Goal: Task Accomplishment & Management: Complete application form

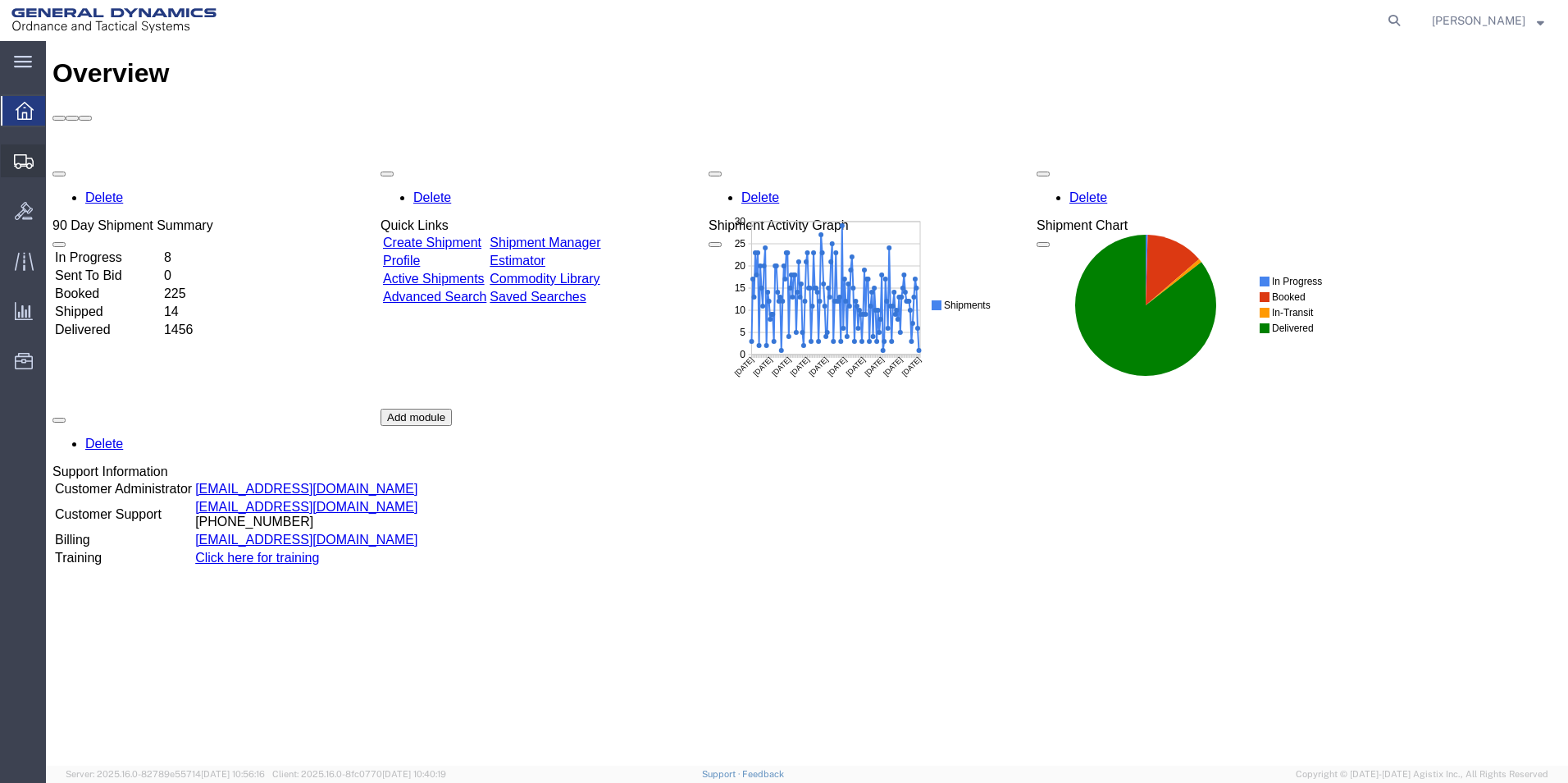
click at [0, 0] on span "Create Shipment" at bounding box center [0, 0] width 0 height 0
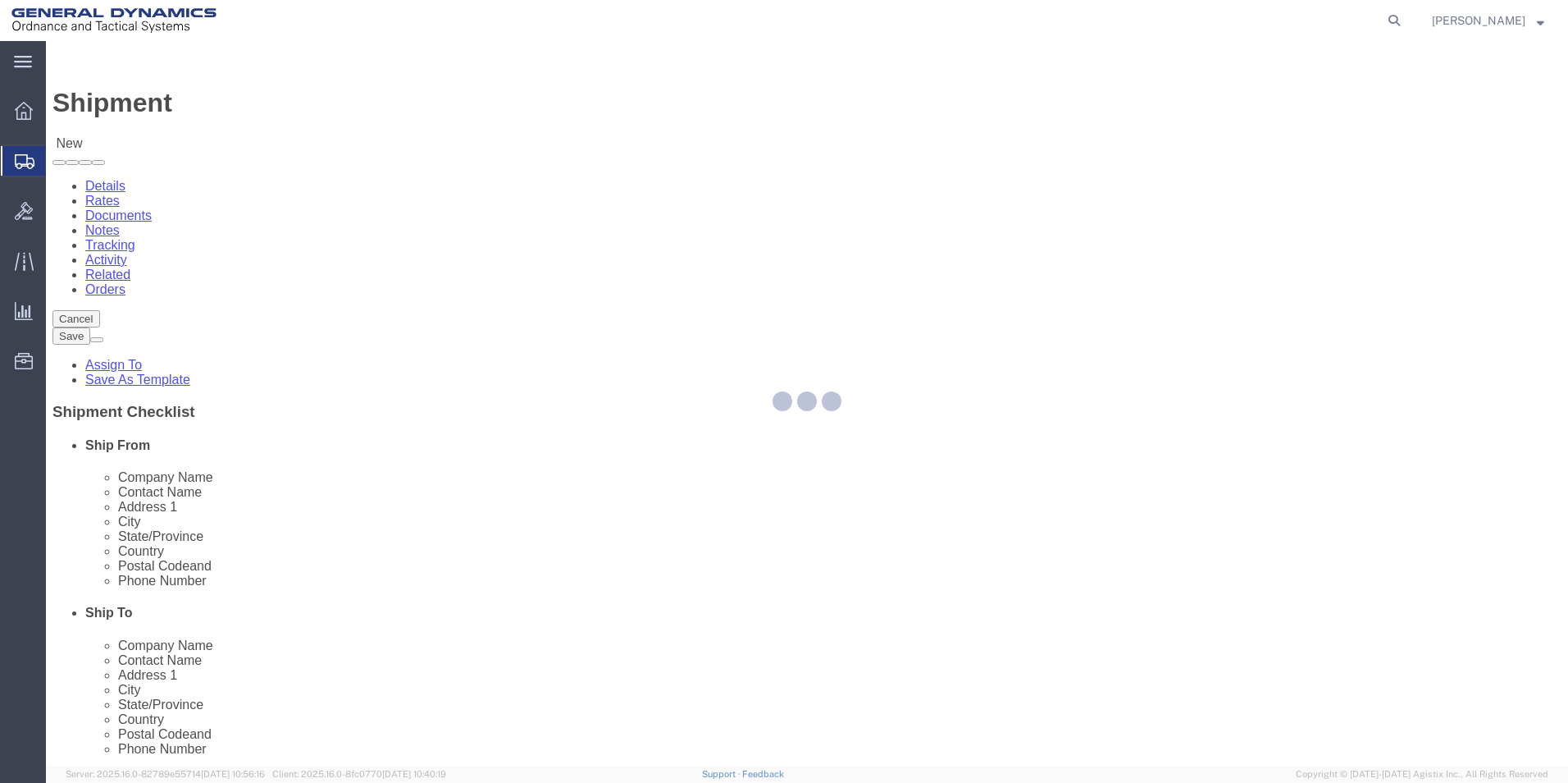
select select
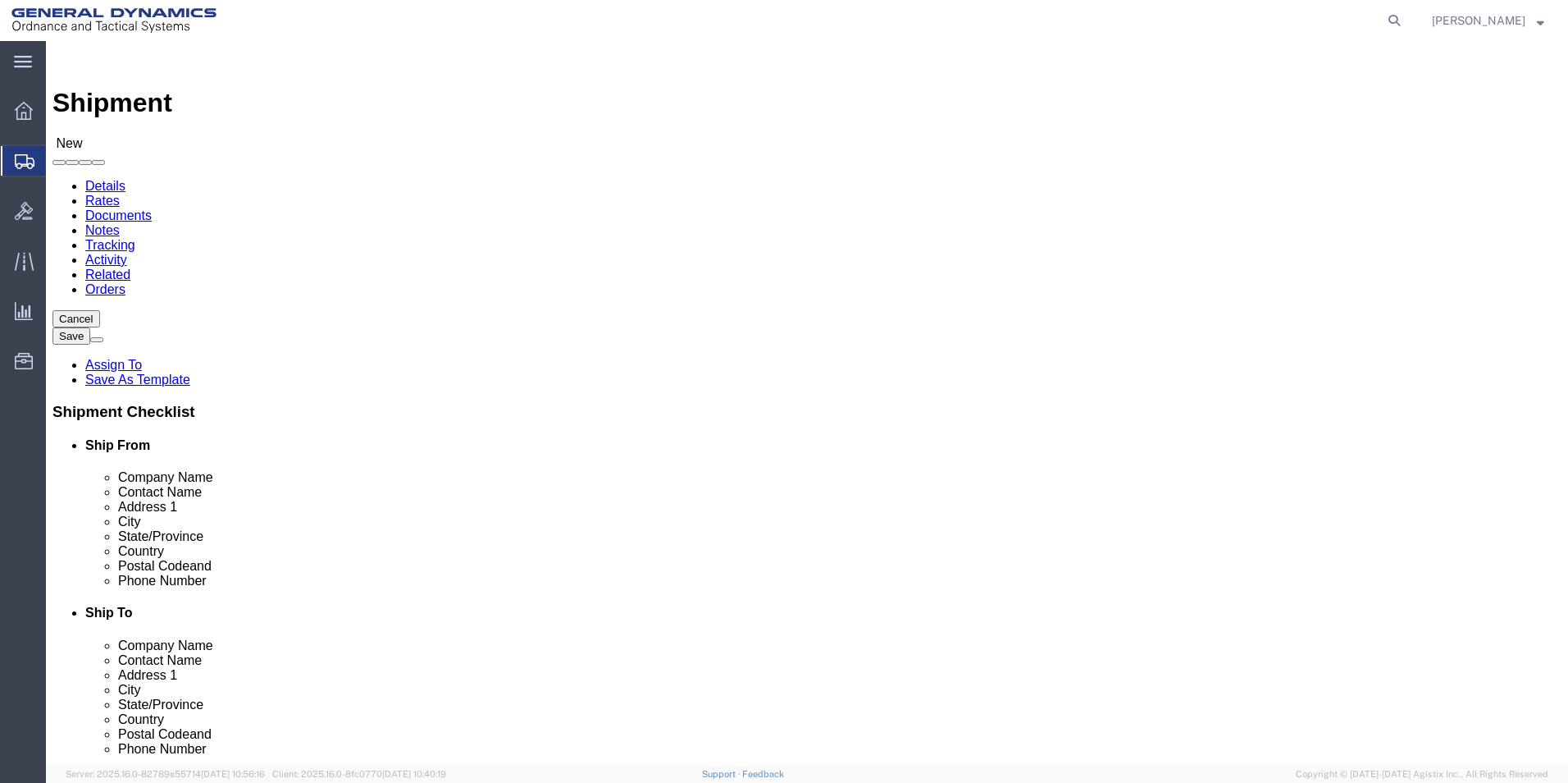
select select "MYPROFILE"
select select "PA"
click input "text"
type input "[PERSON_NAME] metrology"
click p "- [PERSON_NAME] METROLOGY - () [STREET_ADDRESS][US_STATE]"
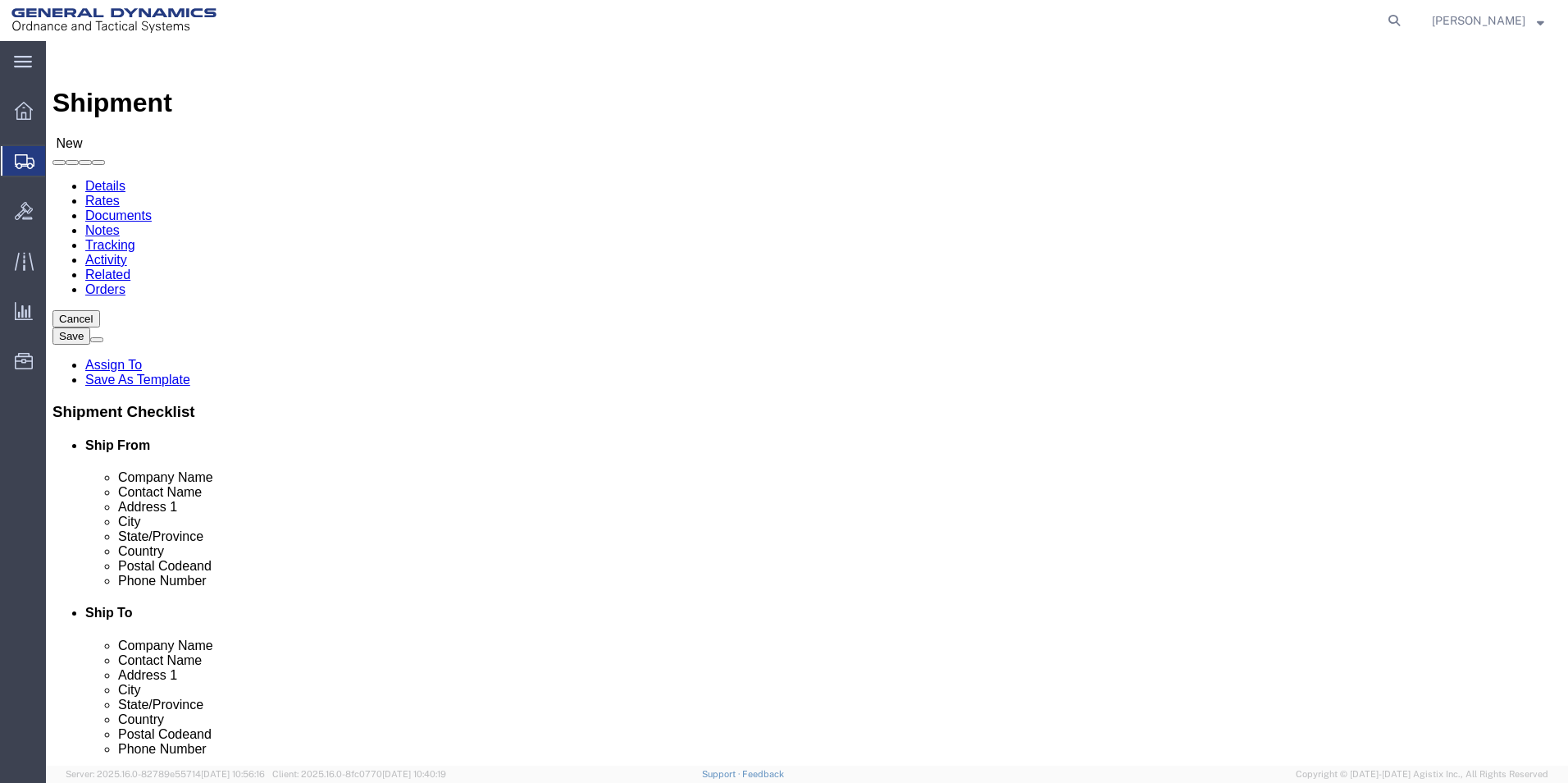
select select "PA"
type input "[PERSON_NAME] METROLOGY"
click input "text"
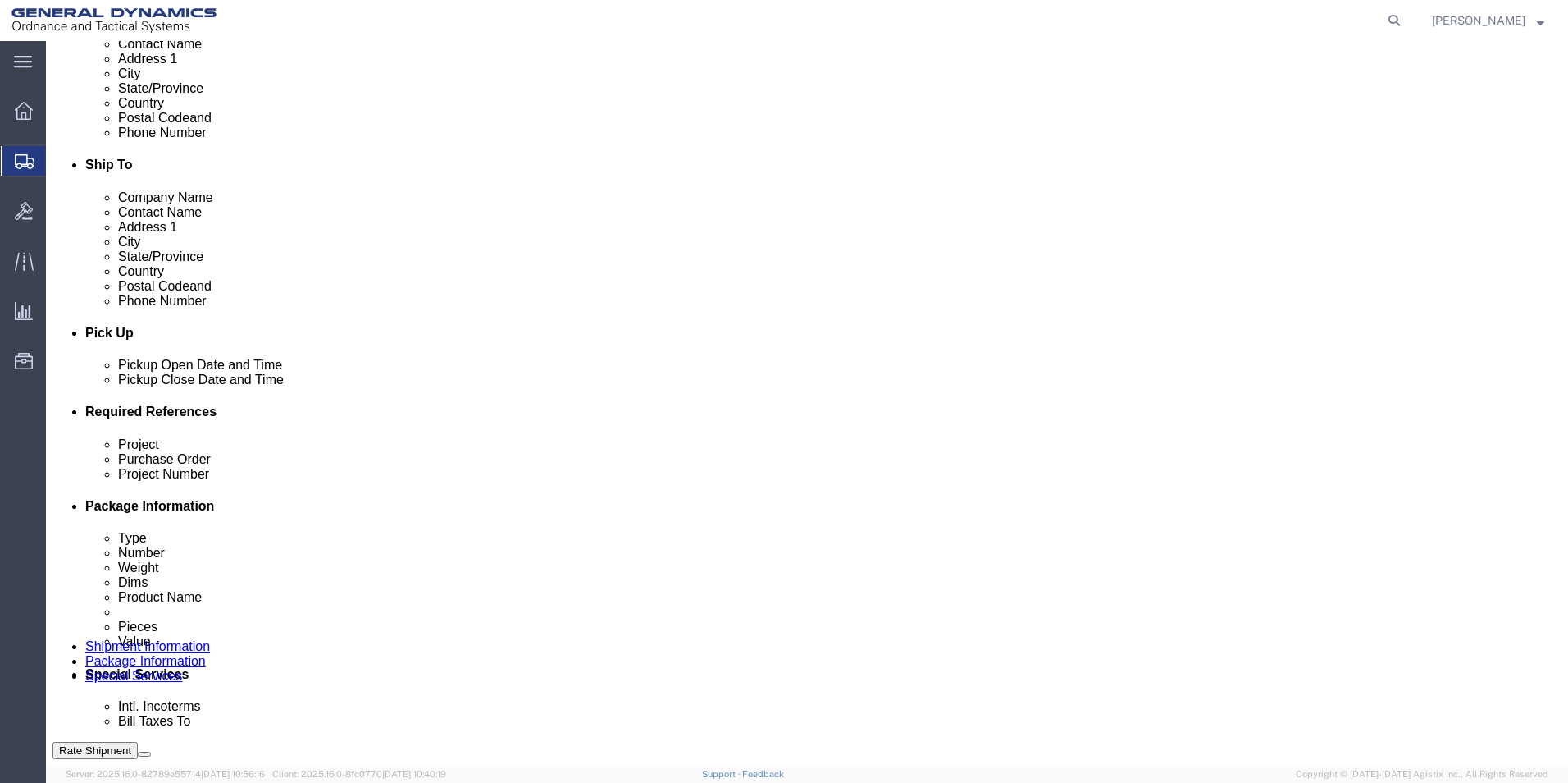
scroll to position [451, 0]
type input "[PERSON_NAME]"
click div "[DATE] 4:00 PM"
type input "9:00 AM"
click button "Apply"
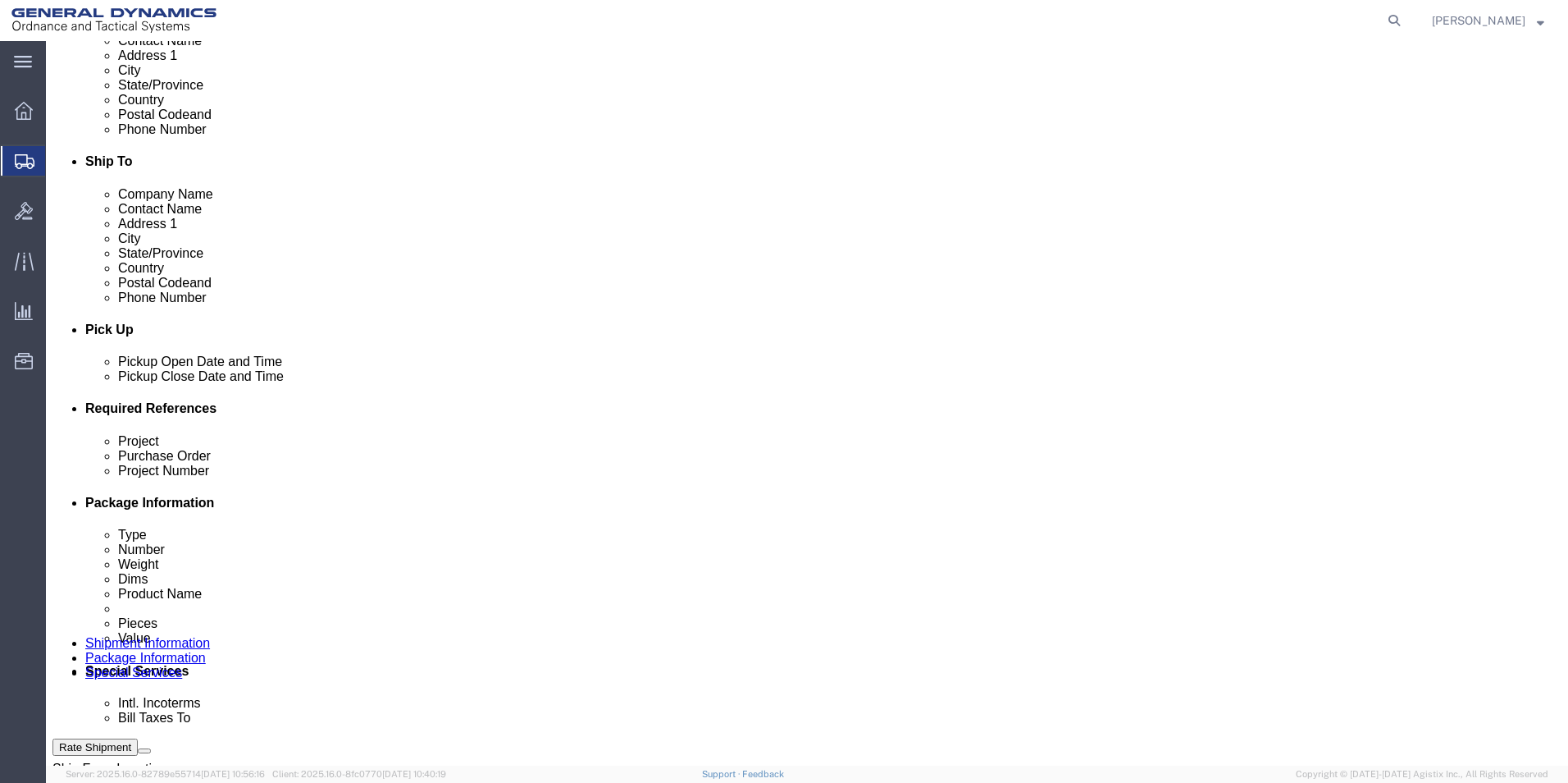
click div "[DATE] 10:00 AM"
type input "3:00 PM"
click button "Apply"
click input "text"
type input "115753"
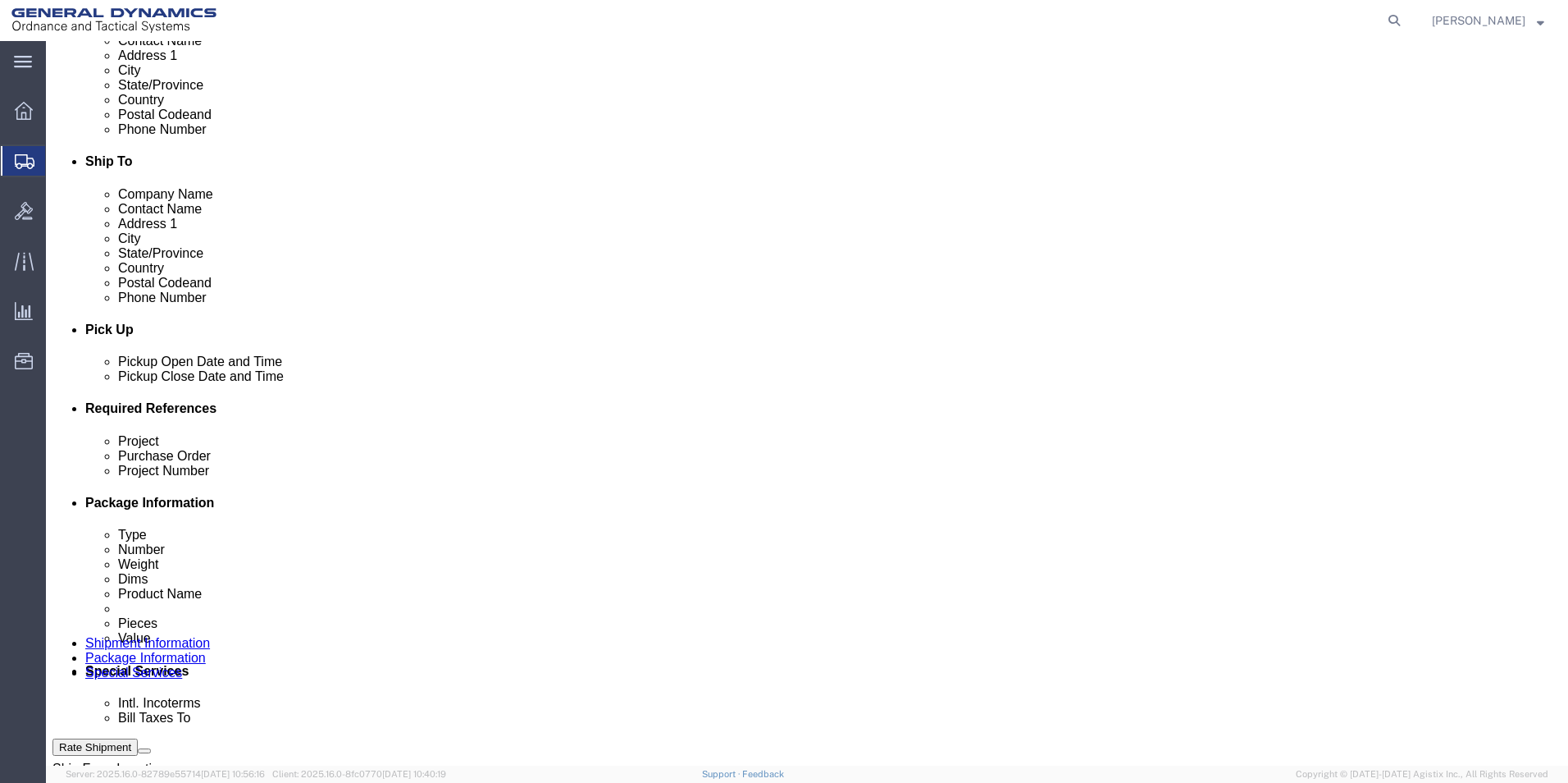
click input "text"
type input "17025 Calibration"
click input "text"
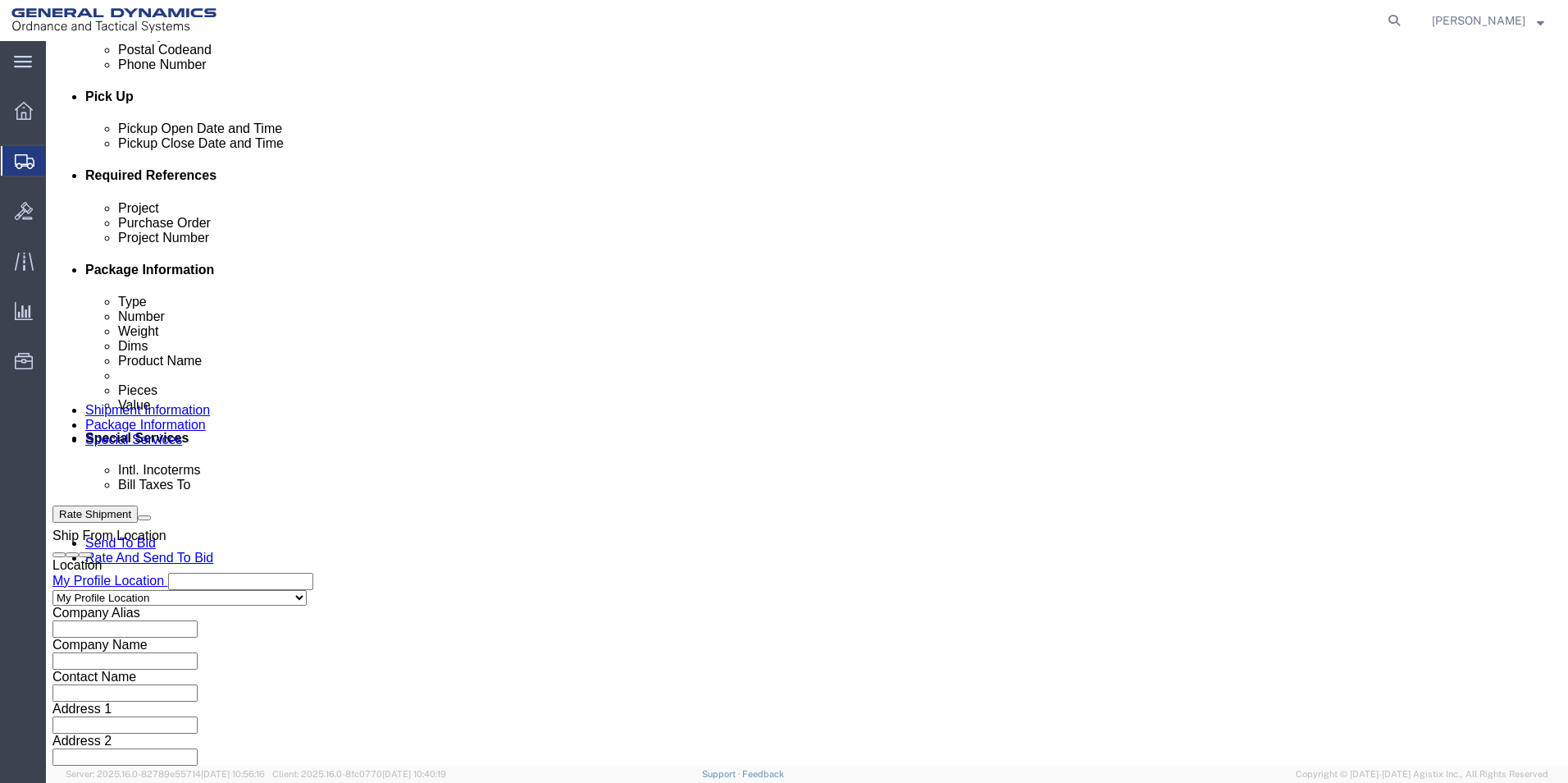
type input "08122025"
click button "Continue"
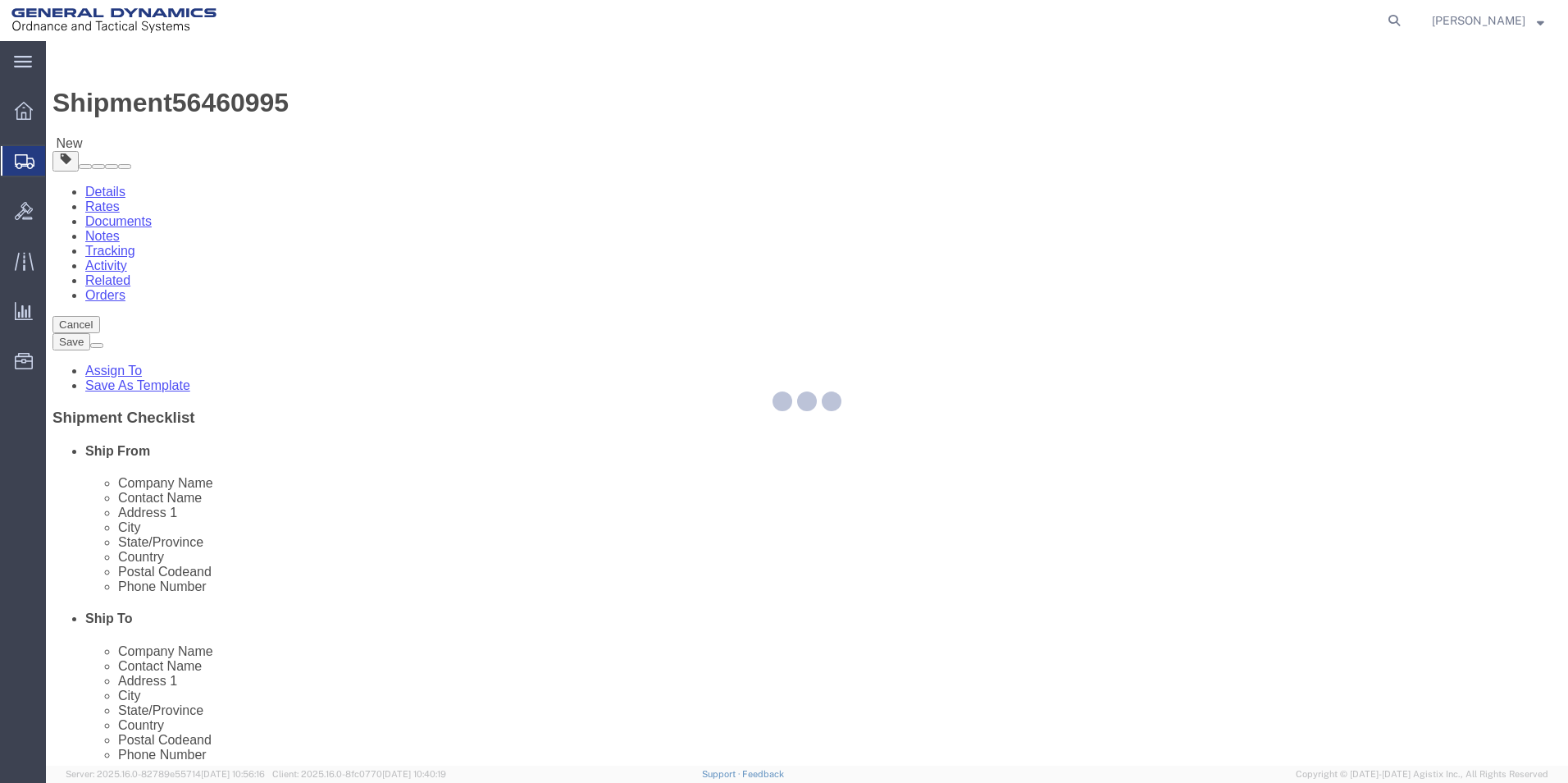
select select "CBOX"
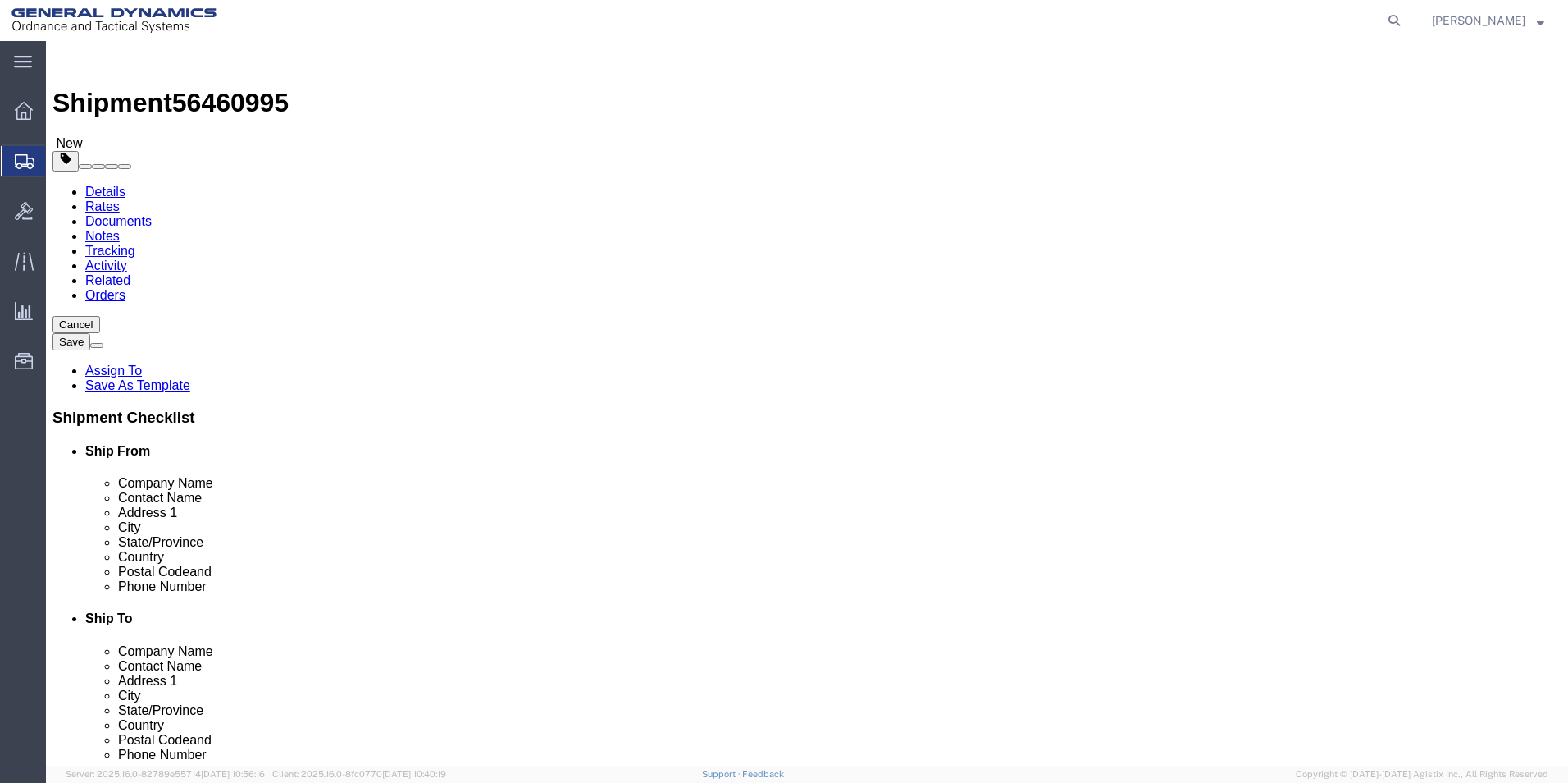
click input "text"
type input "26.00"
drag, startPoint x: 333, startPoint y: 351, endPoint x: 383, endPoint y: 295, distance: 75.1
click input "text"
type input "12.00"
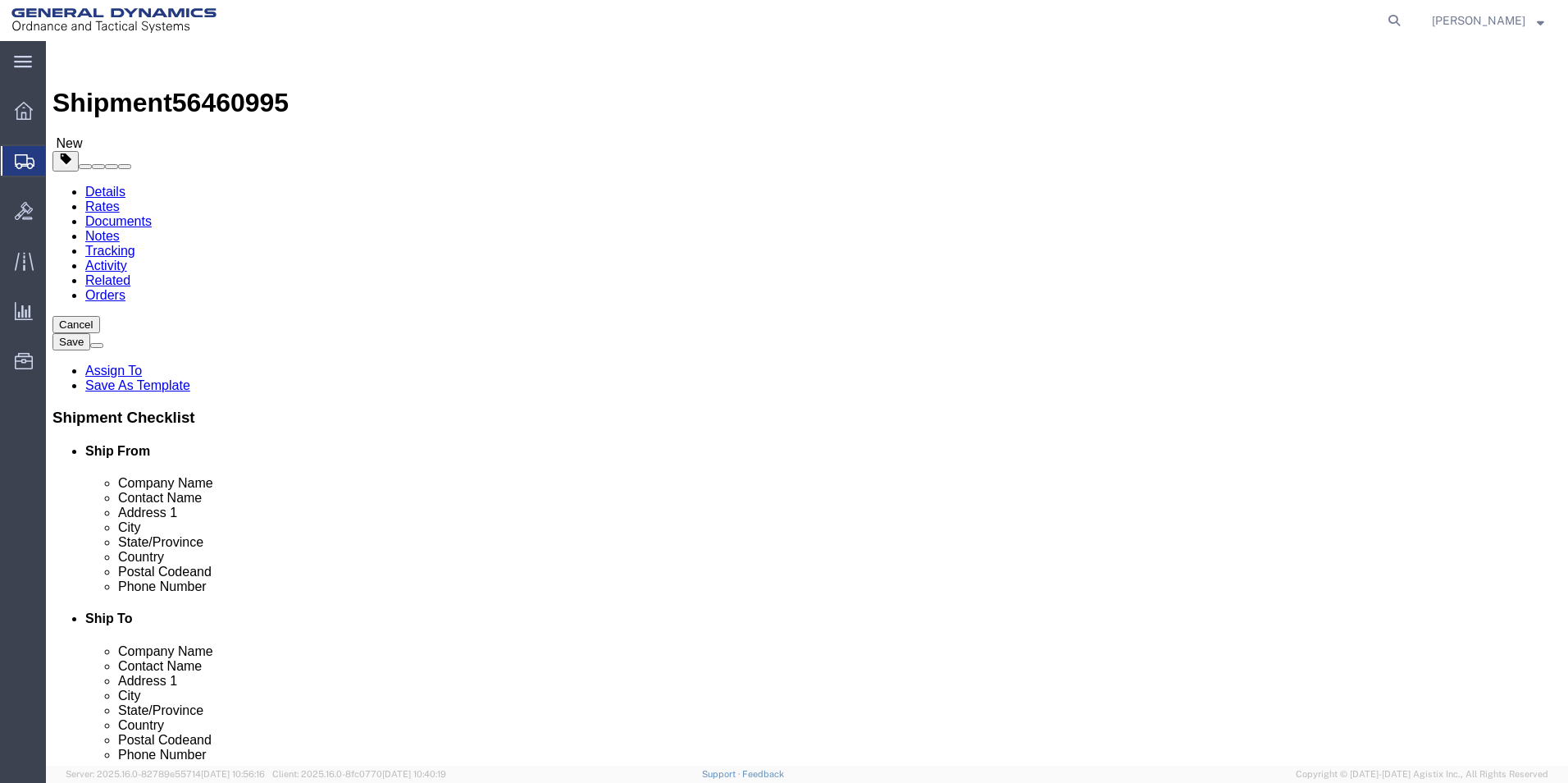
click input "text"
type input "18.00"
drag, startPoint x: 258, startPoint y: 382, endPoint x: 174, endPoint y: 385, distance: 84.1
click div "Weight 0.00 Select kgs lbs Ship. t°"
type input "32.00"
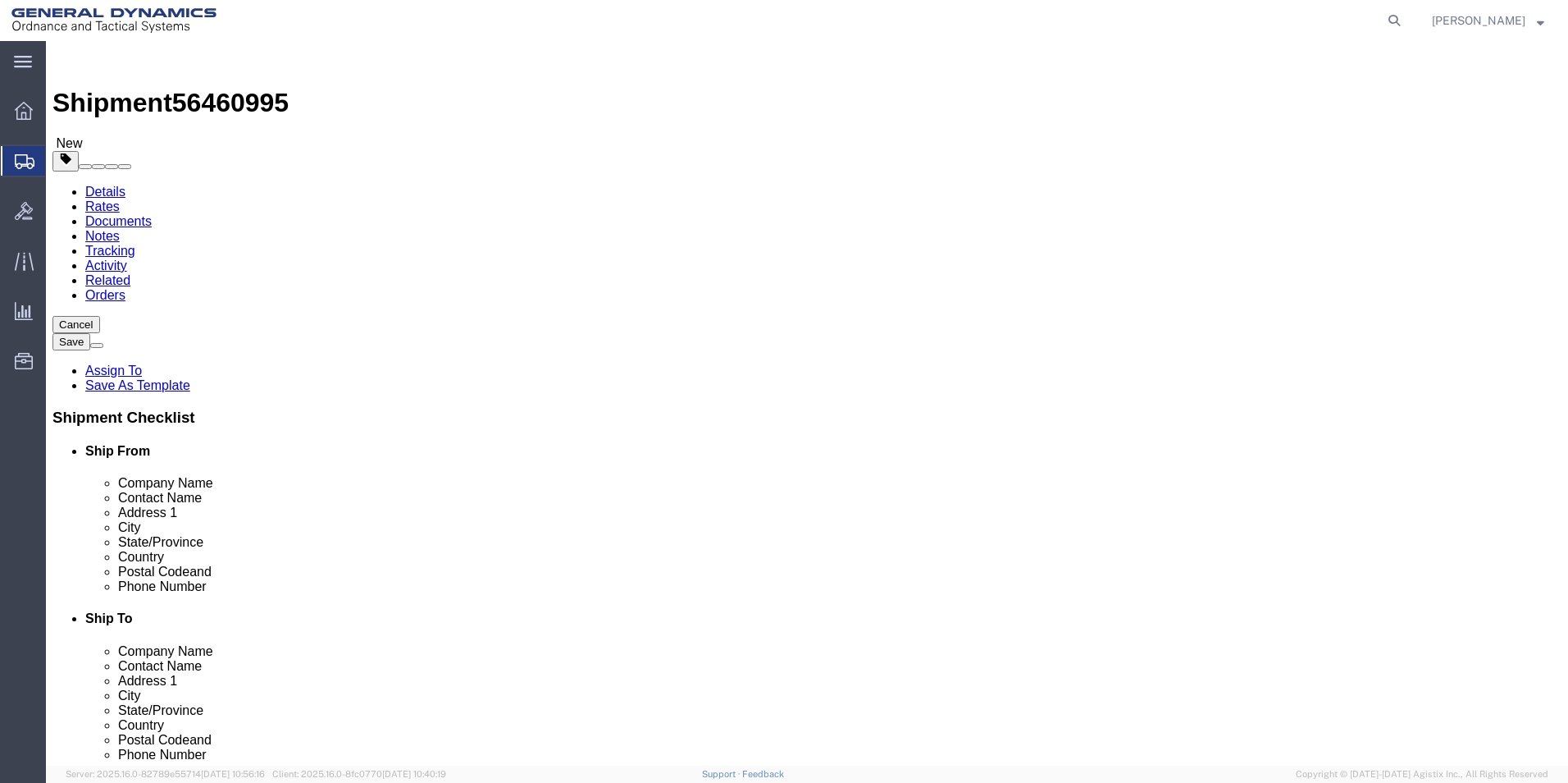
click link "Add Content"
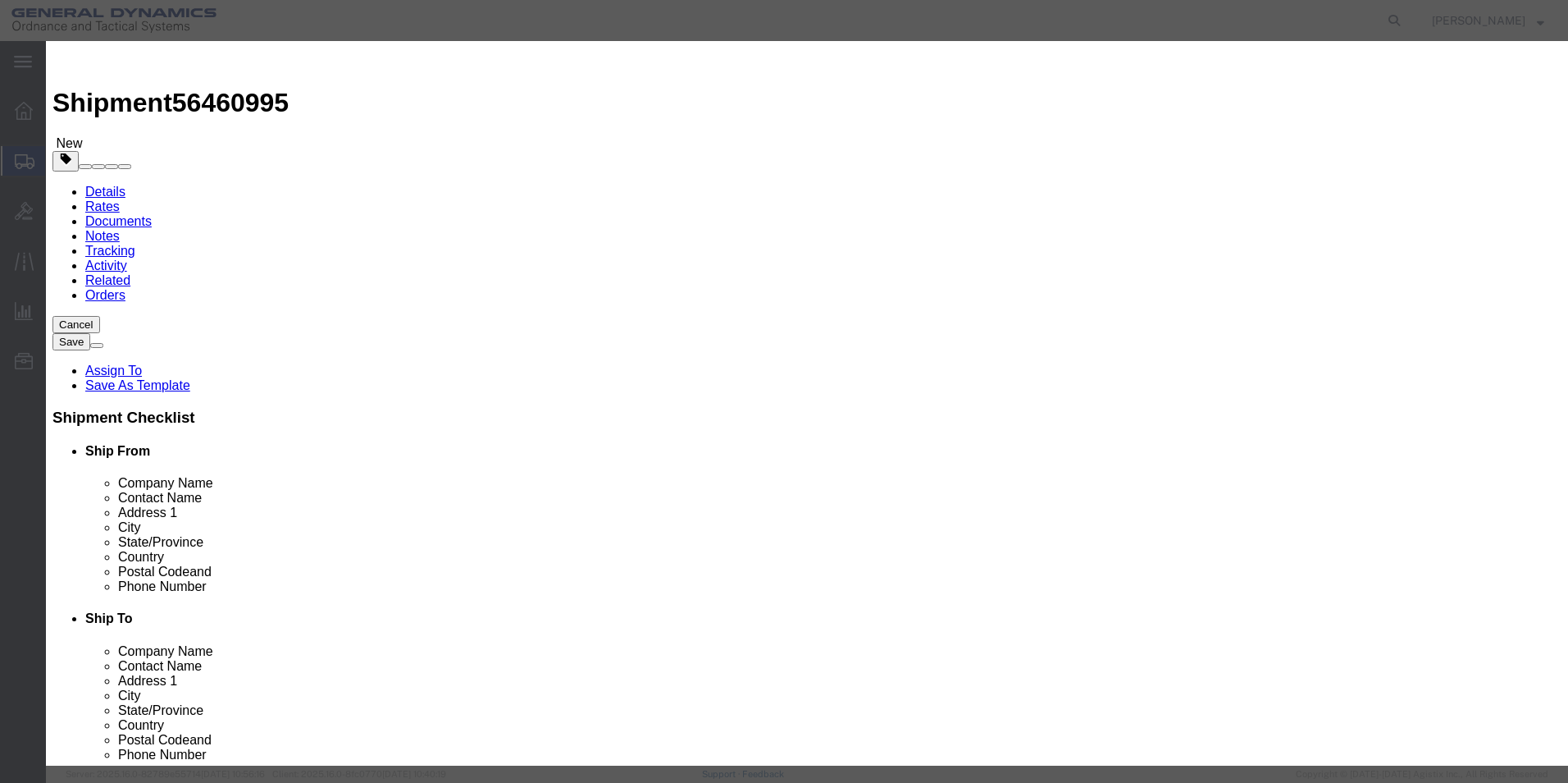
click input "text"
type input "Blocks for Calibration"
drag, startPoint x: 505, startPoint y: 159, endPoint x: 464, endPoint y: 161, distance: 41.0
click div "0"
type input "3"
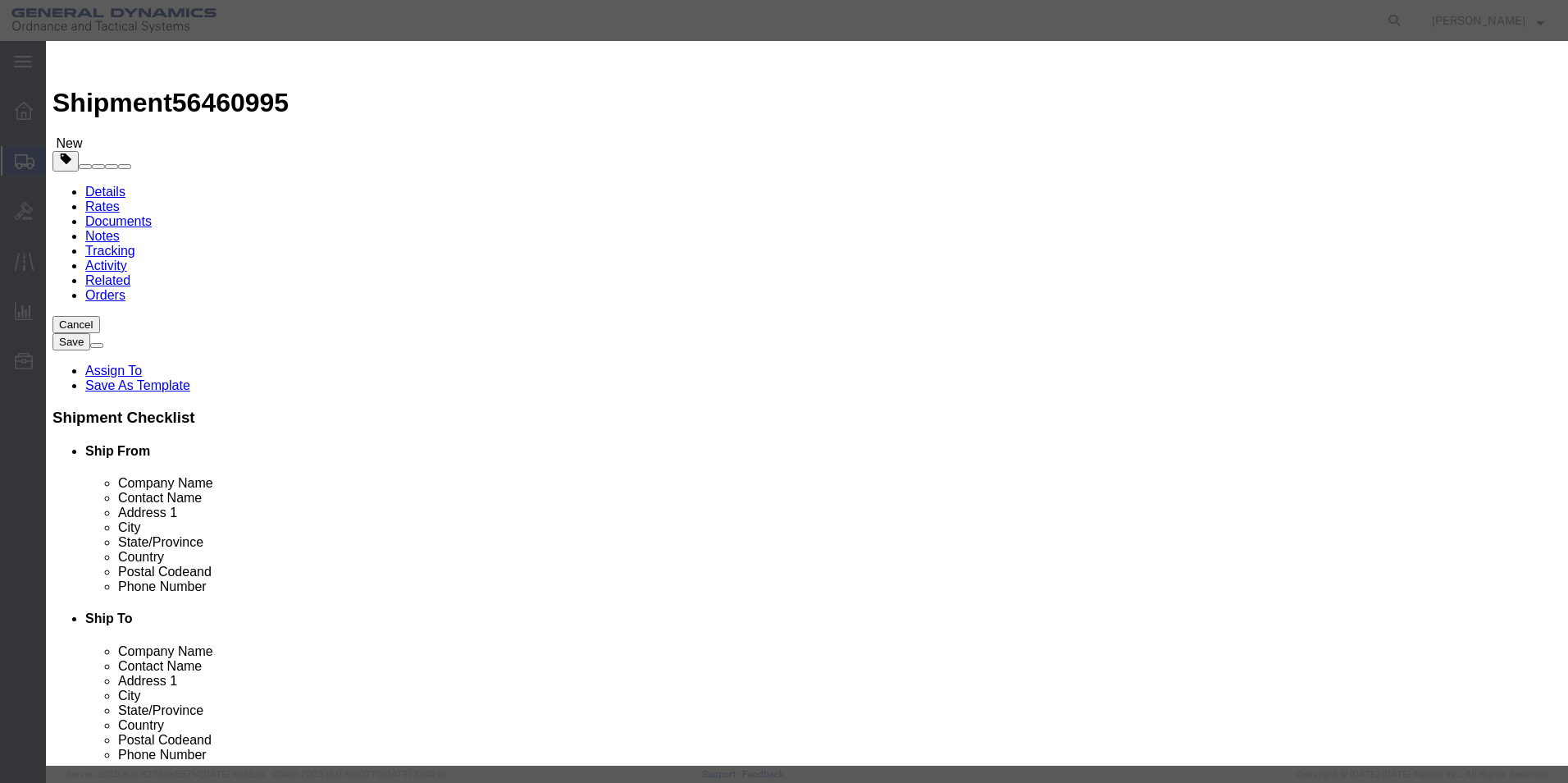
click input "text"
type input "1181.40"
click select "Select 50 55 60 65 70 85 92.5 100 125 175 250 300 400"
select select "50"
click select "Select 50 55 60 65 70 85 92.5 100 125 175 250 300 400"
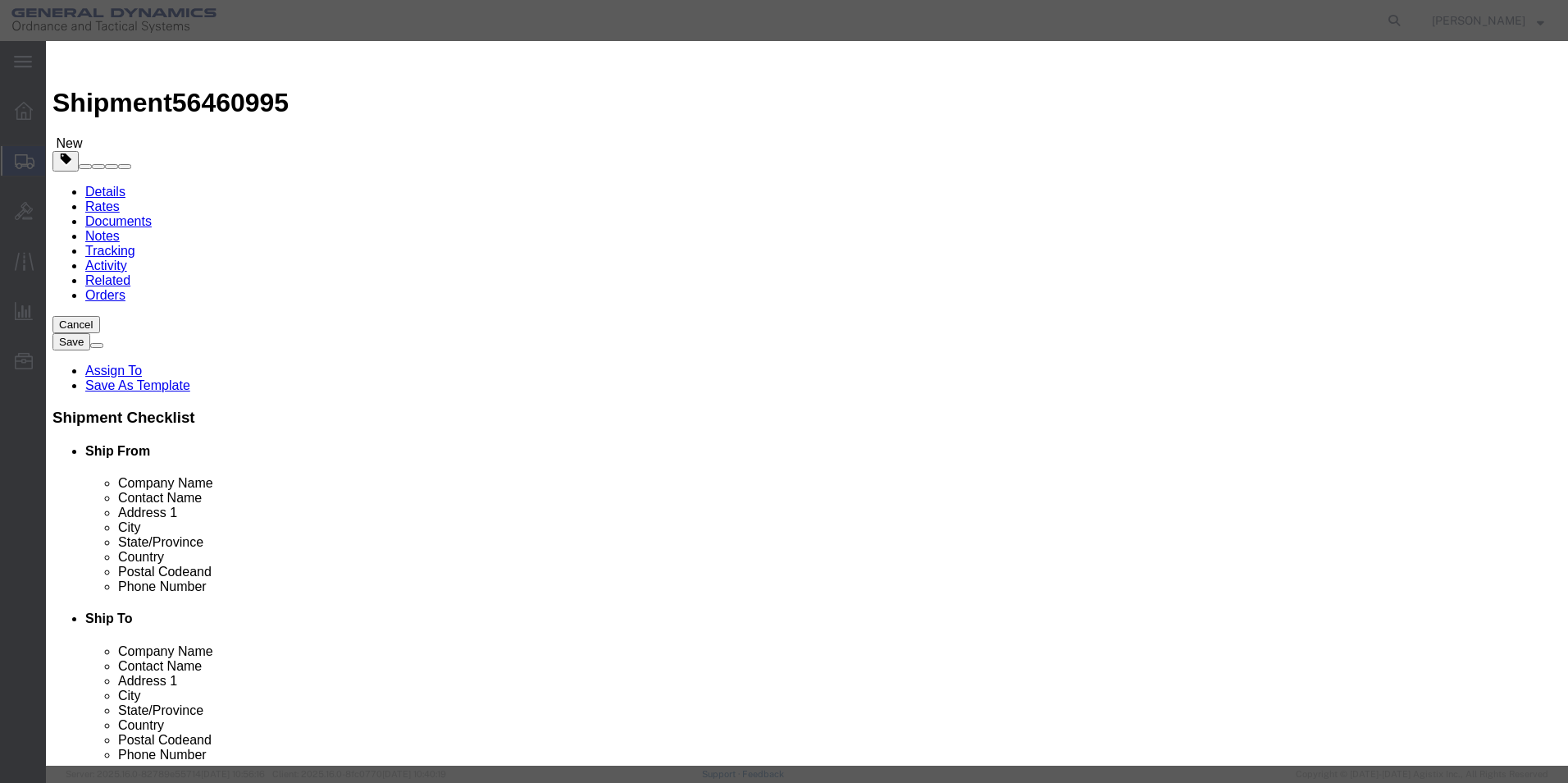
click textarea
type textarea "Blocks for calibration"
click button "Save & Close"
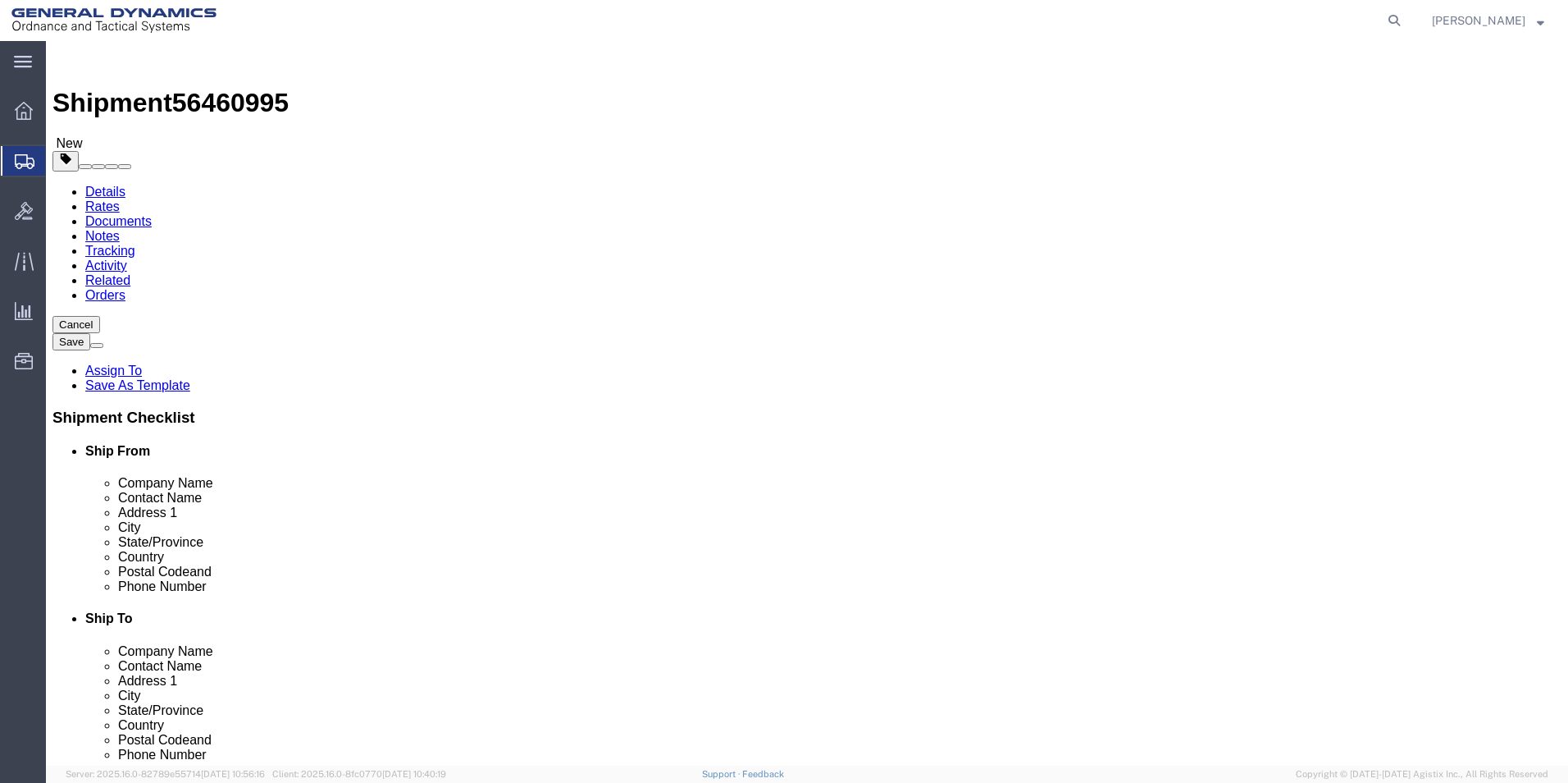
click button "Continue"
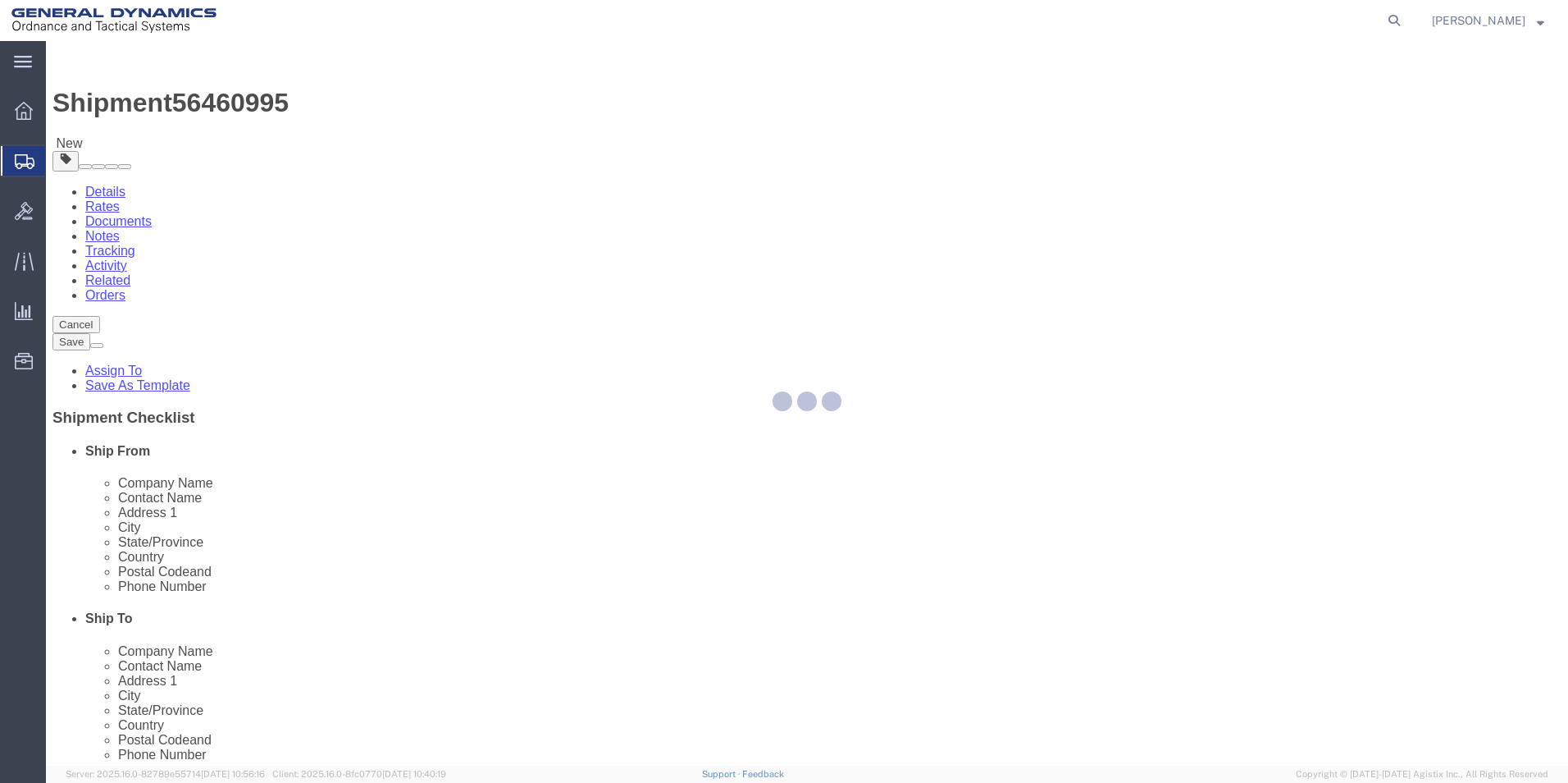
select select
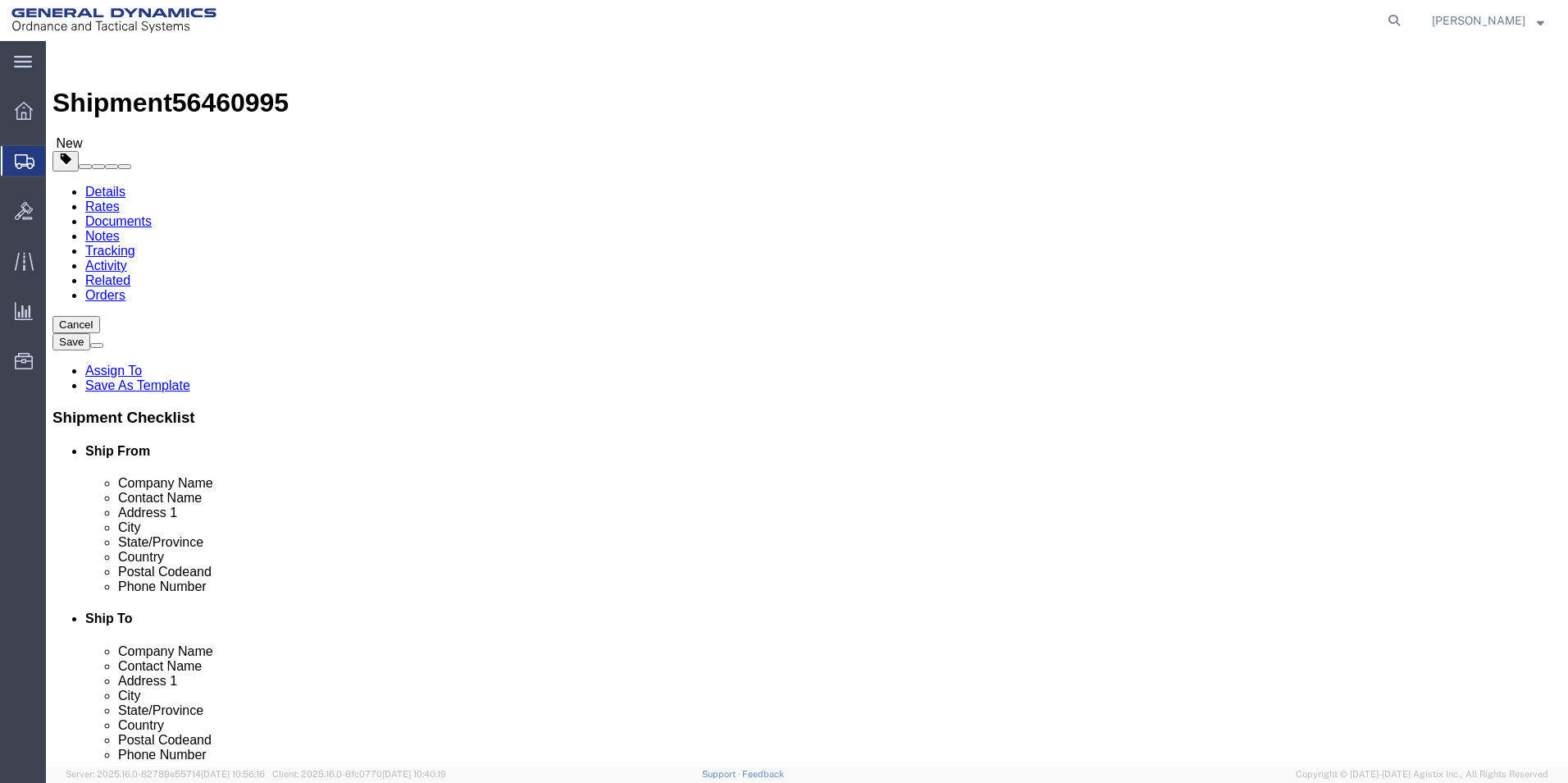
click button "Rate Shipment"
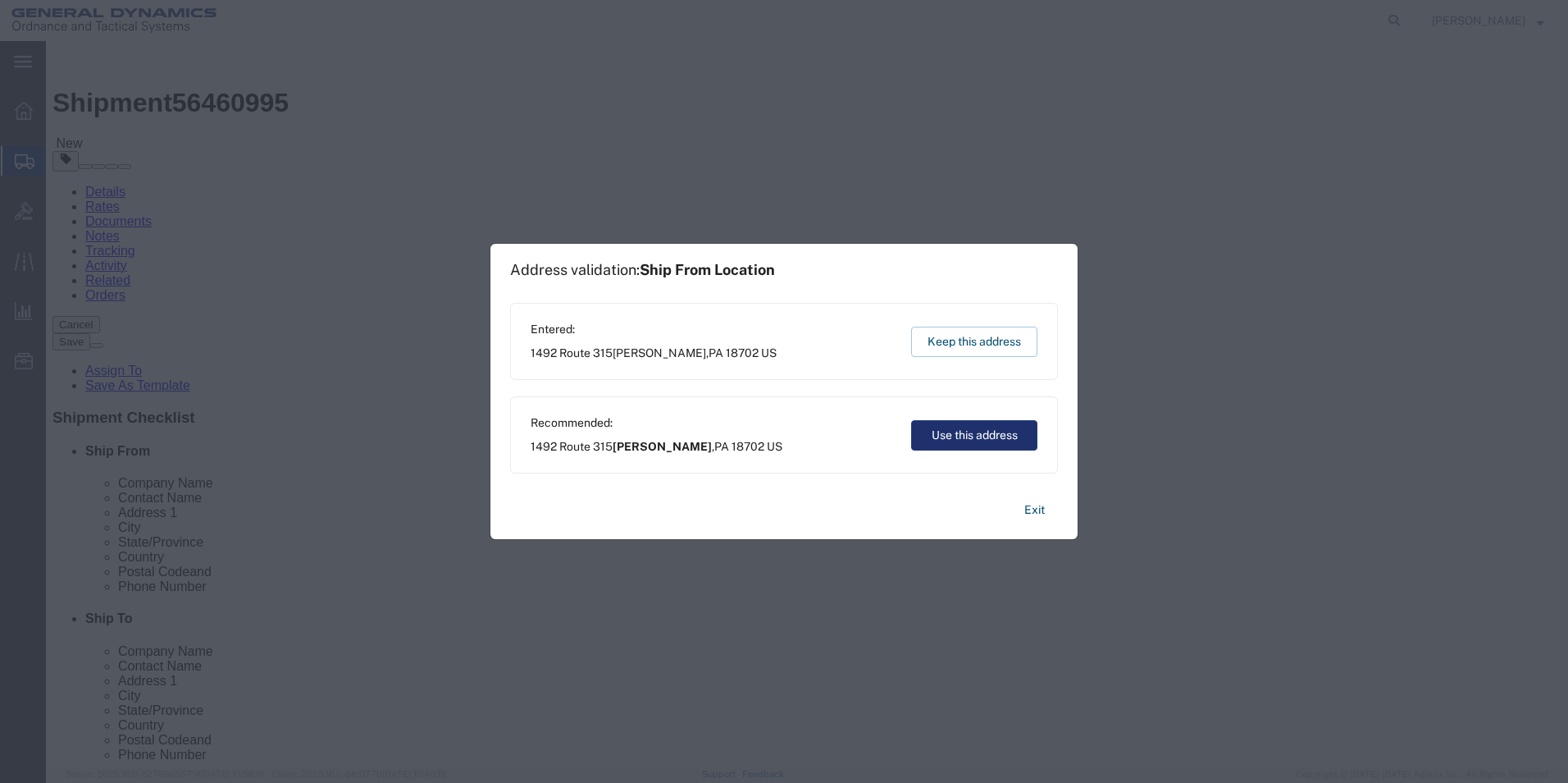
drag, startPoint x: 977, startPoint y: 436, endPoint x: 931, endPoint y: 394, distance: 62.3
click at [977, 435] on button "Use this address" at bounding box center [974, 435] width 126 height 30
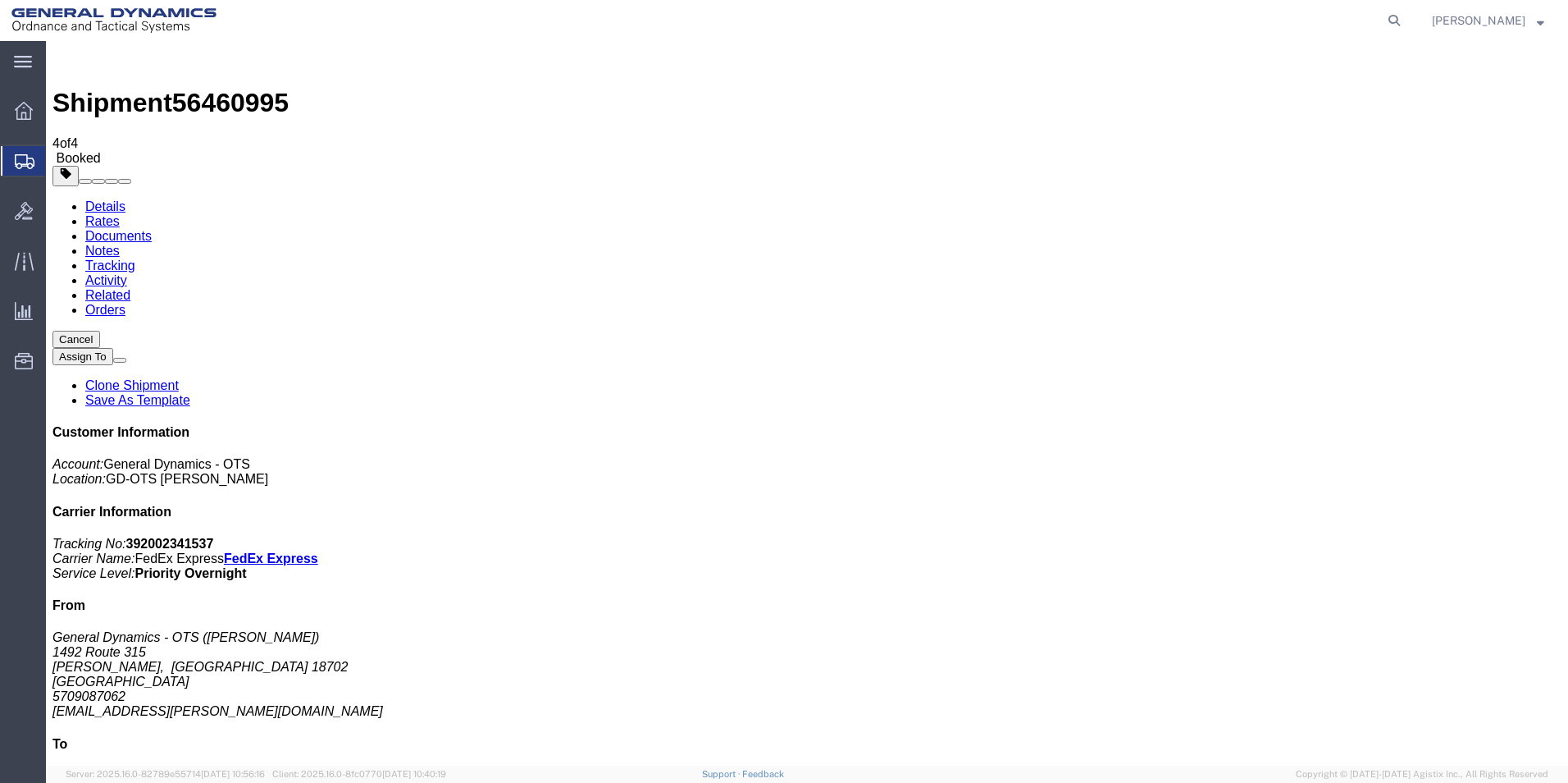
click at [108, 199] on link "Details" at bounding box center [106, 206] width 41 height 14
click link "Schedule pickup request"
click link "Documents"
